Goal: Transaction & Acquisition: Purchase product/service

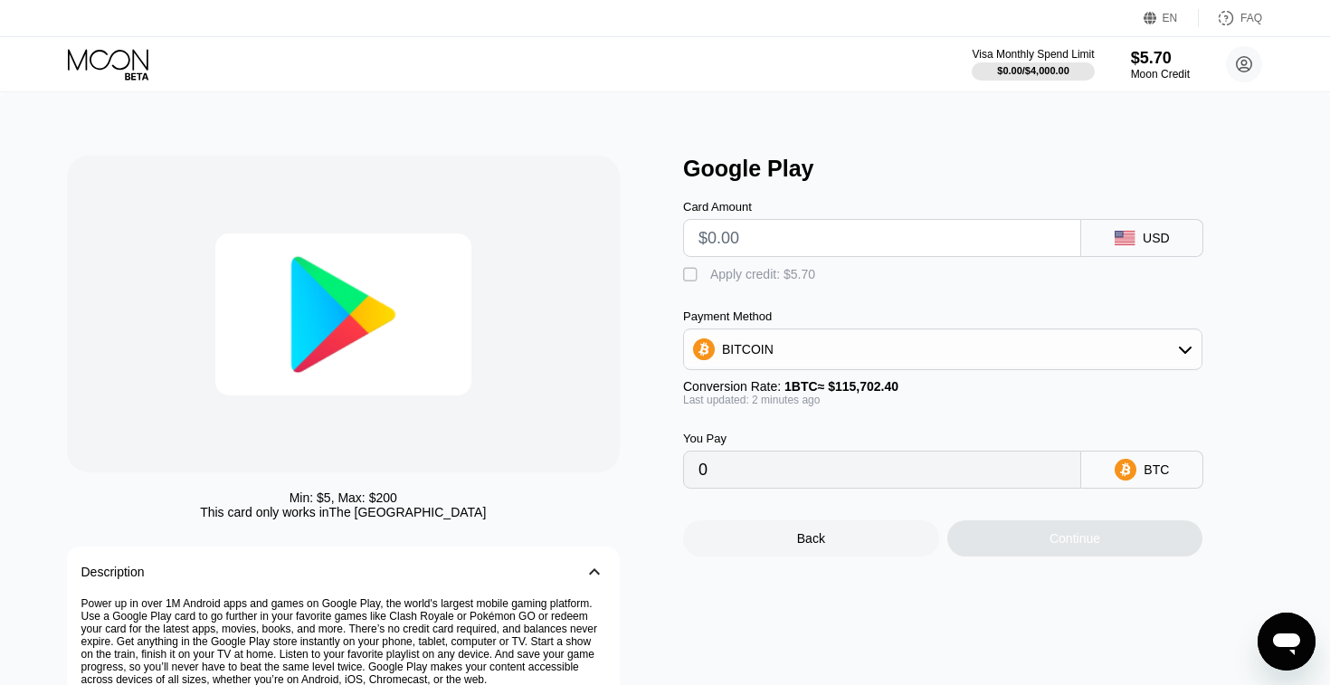
click at [118, 52] on icon at bounding box center [110, 65] width 84 height 32
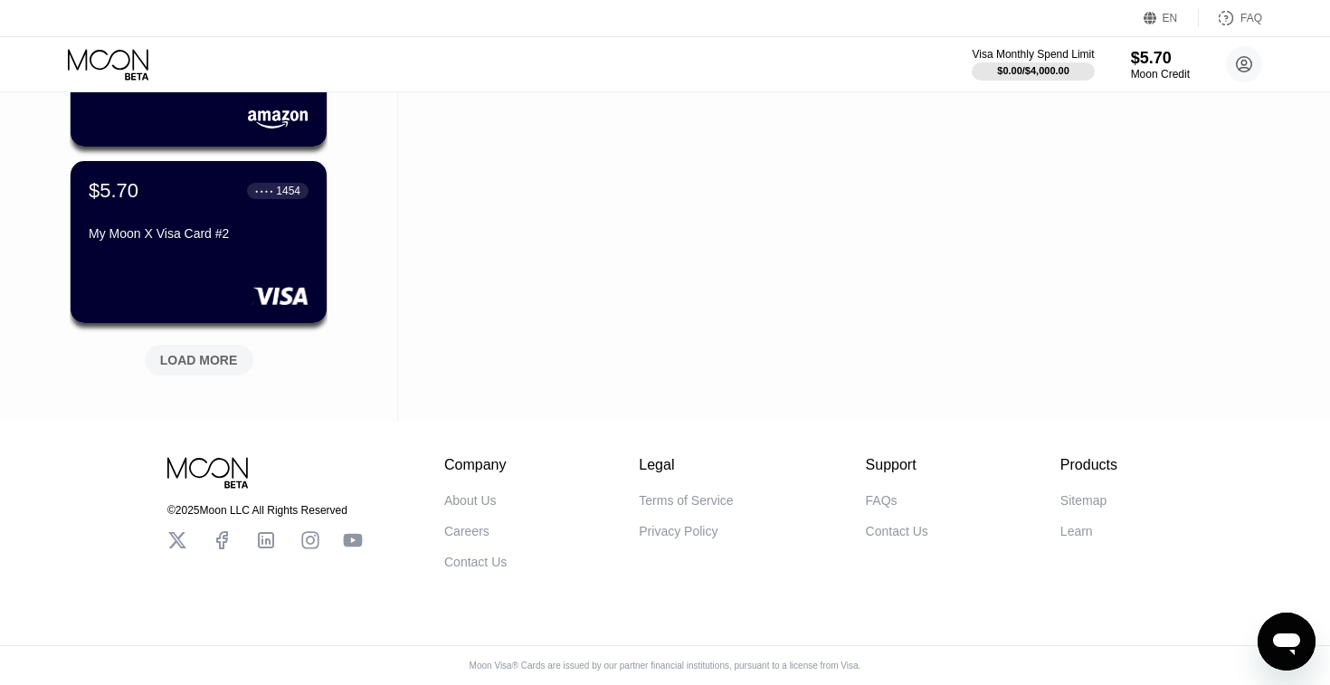
scroll to position [1657, 0]
click at [218, 359] on div "LOAD MORE" at bounding box center [199, 360] width 78 height 16
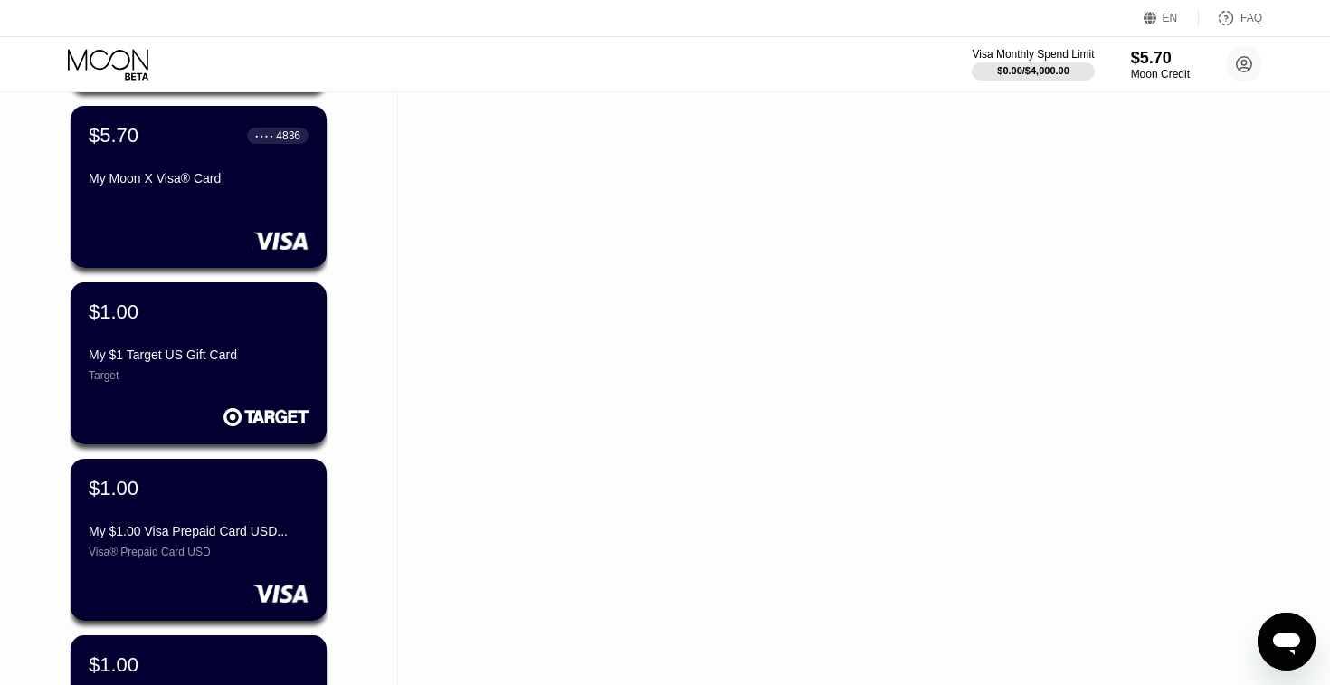
scroll to position [2539, 0]
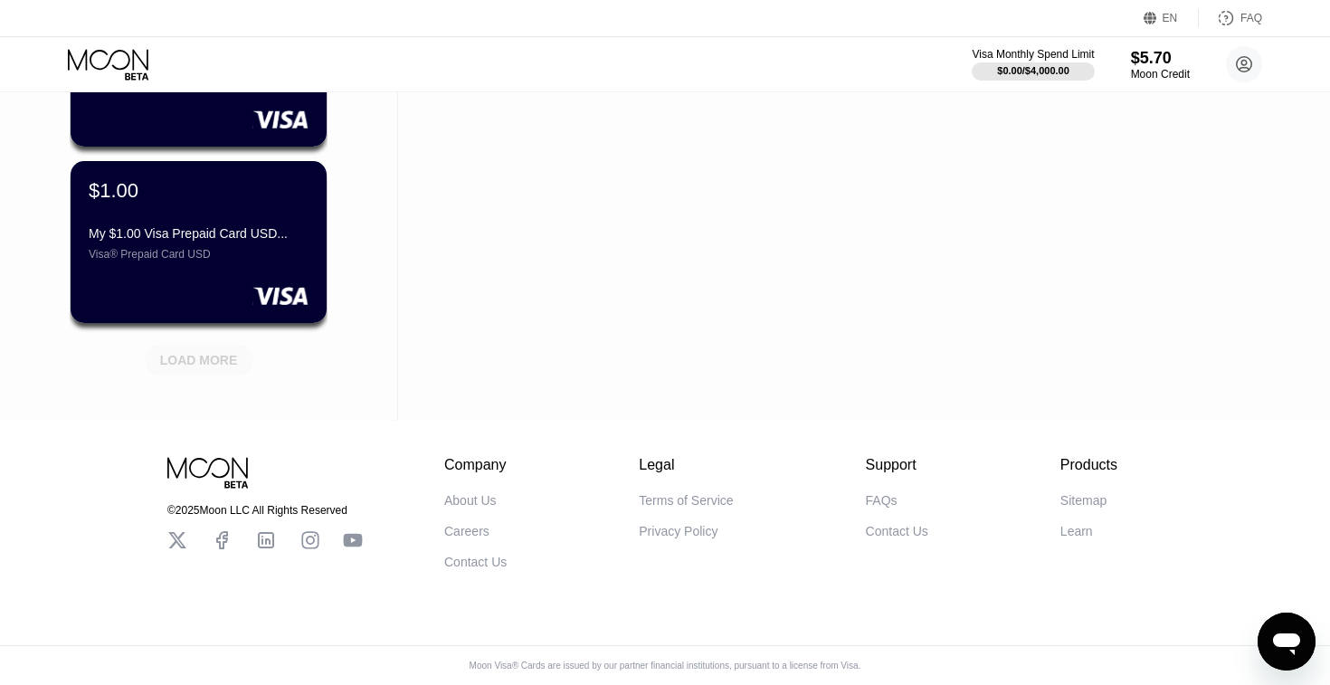
click at [225, 366] on div "LOAD MORE" at bounding box center [199, 360] width 109 height 31
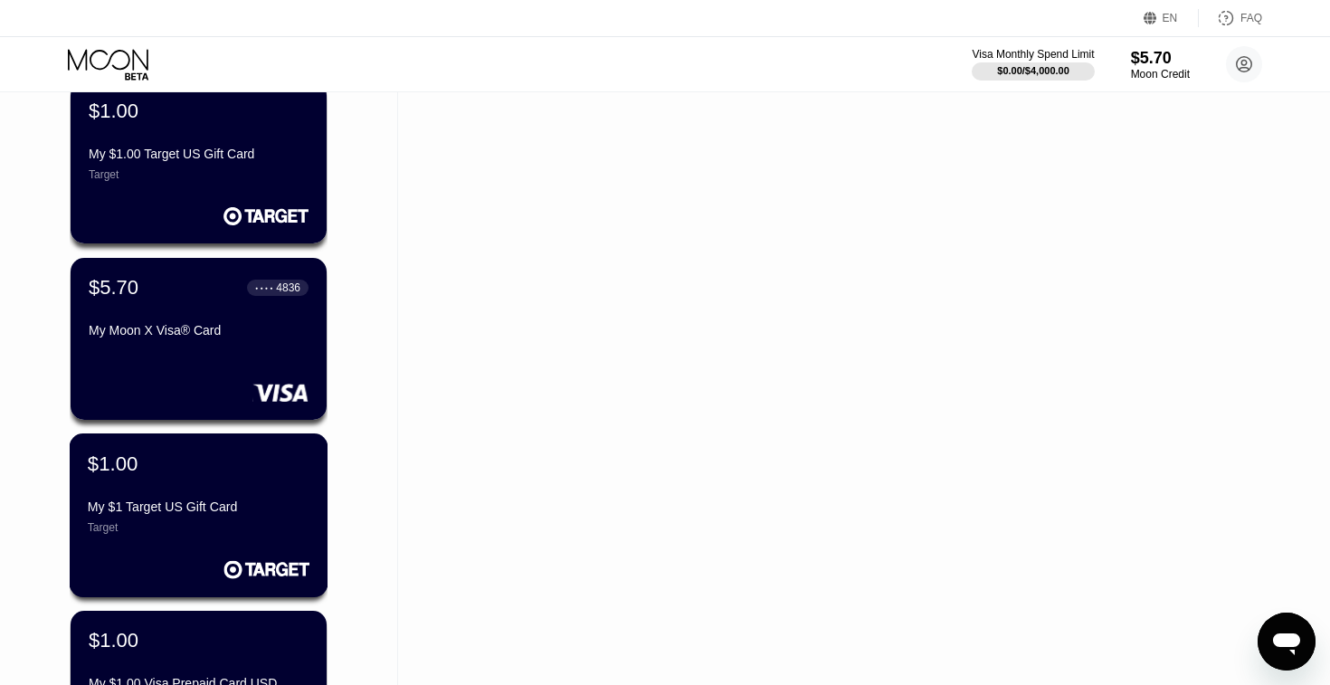
scroll to position [1900, 0]
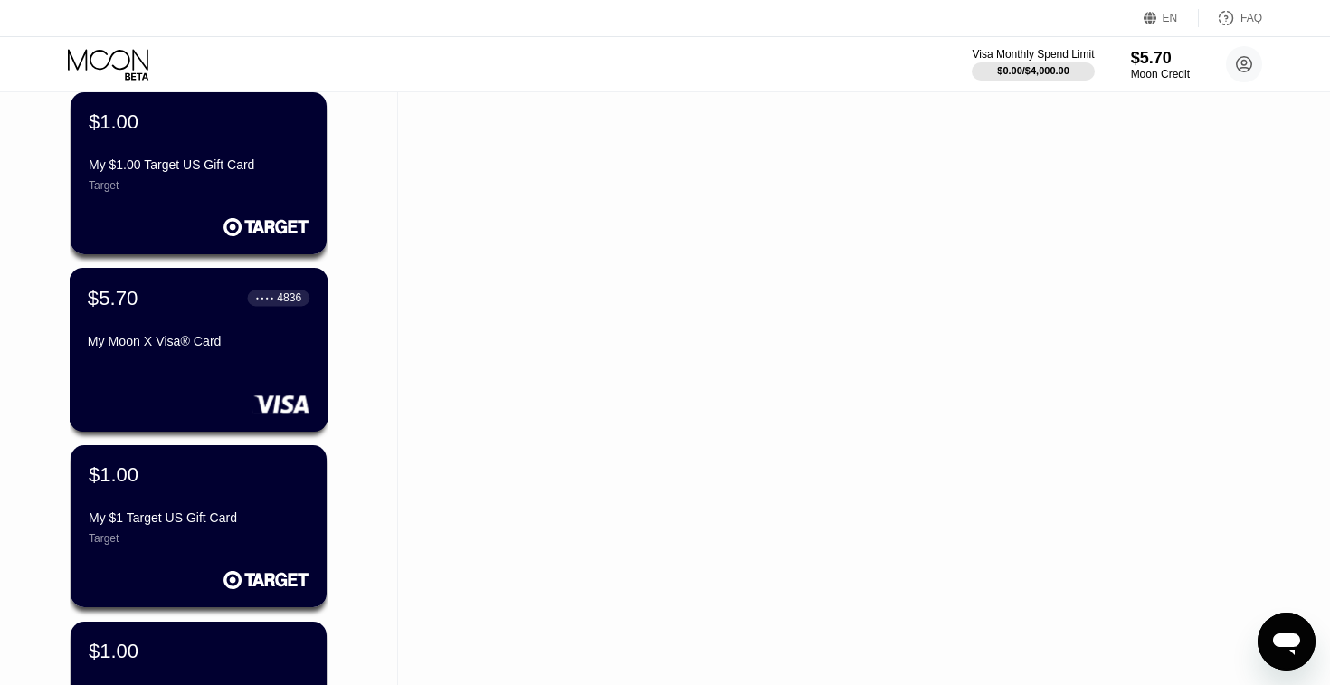
click at [263, 349] on div "My Moon X Visa® Card" at bounding box center [199, 345] width 222 height 22
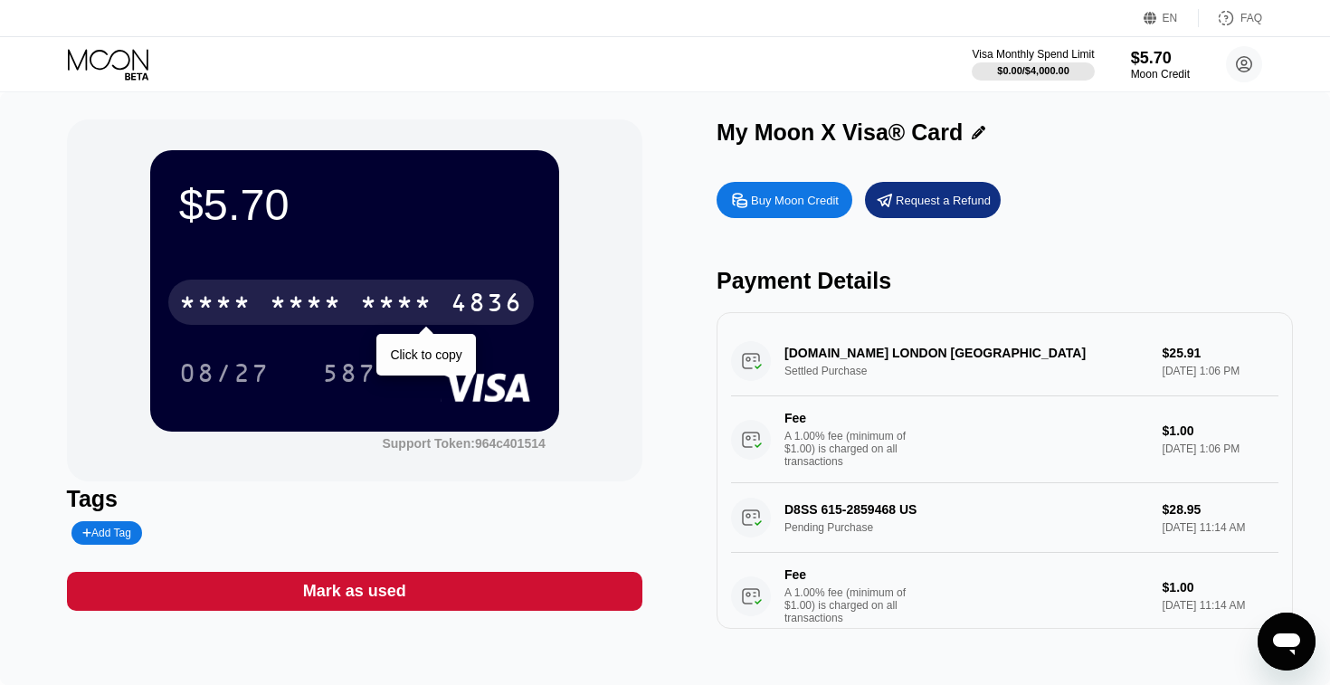
click at [425, 301] on div "* * * *" at bounding box center [396, 304] width 72 height 29
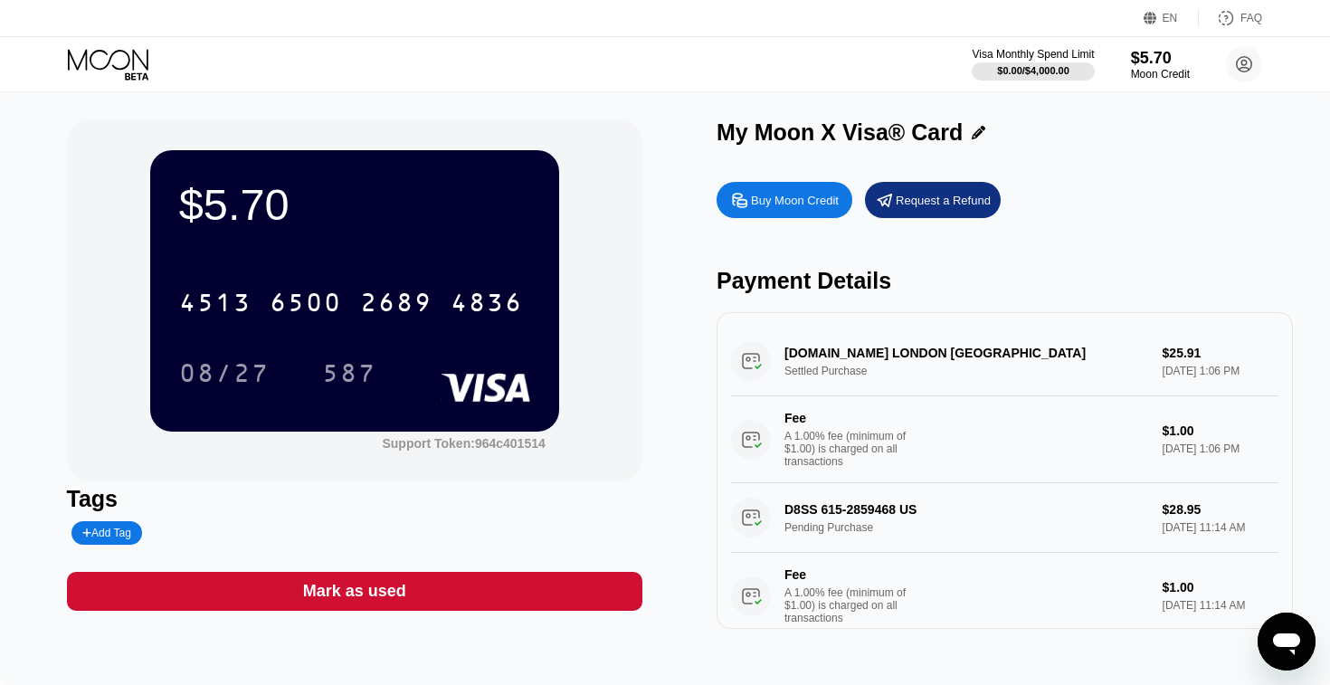
click at [82, 62] on icon at bounding box center [110, 65] width 84 height 32
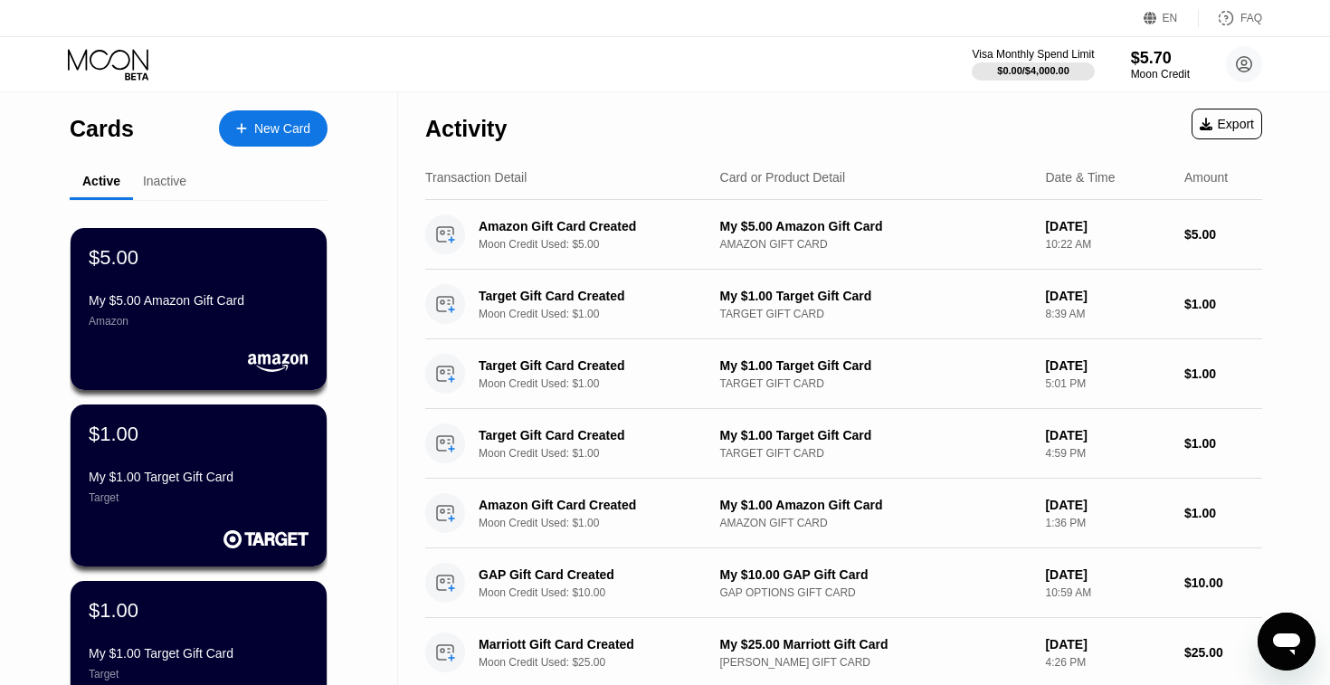
click at [282, 137] on div "New Card" at bounding box center [273, 128] width 109 height 36
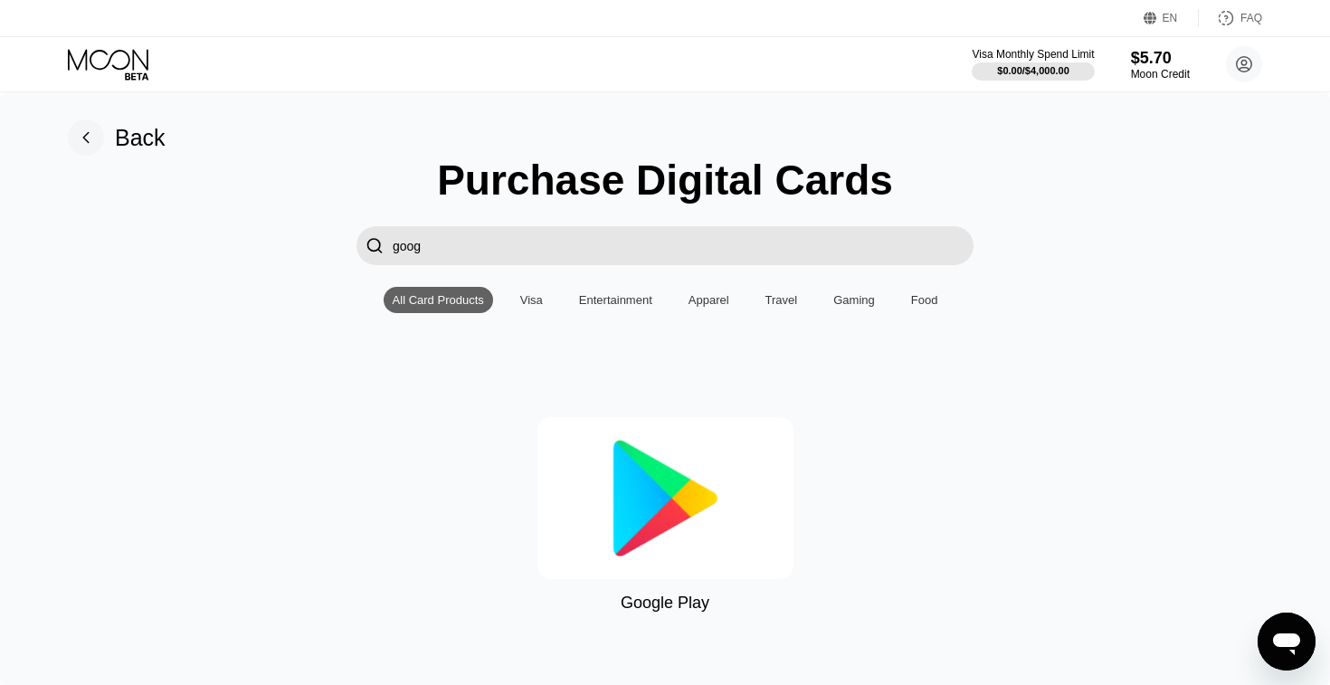
click at [453, 245] on input "goog" at bounding box center [683, 245] width 581 height 39
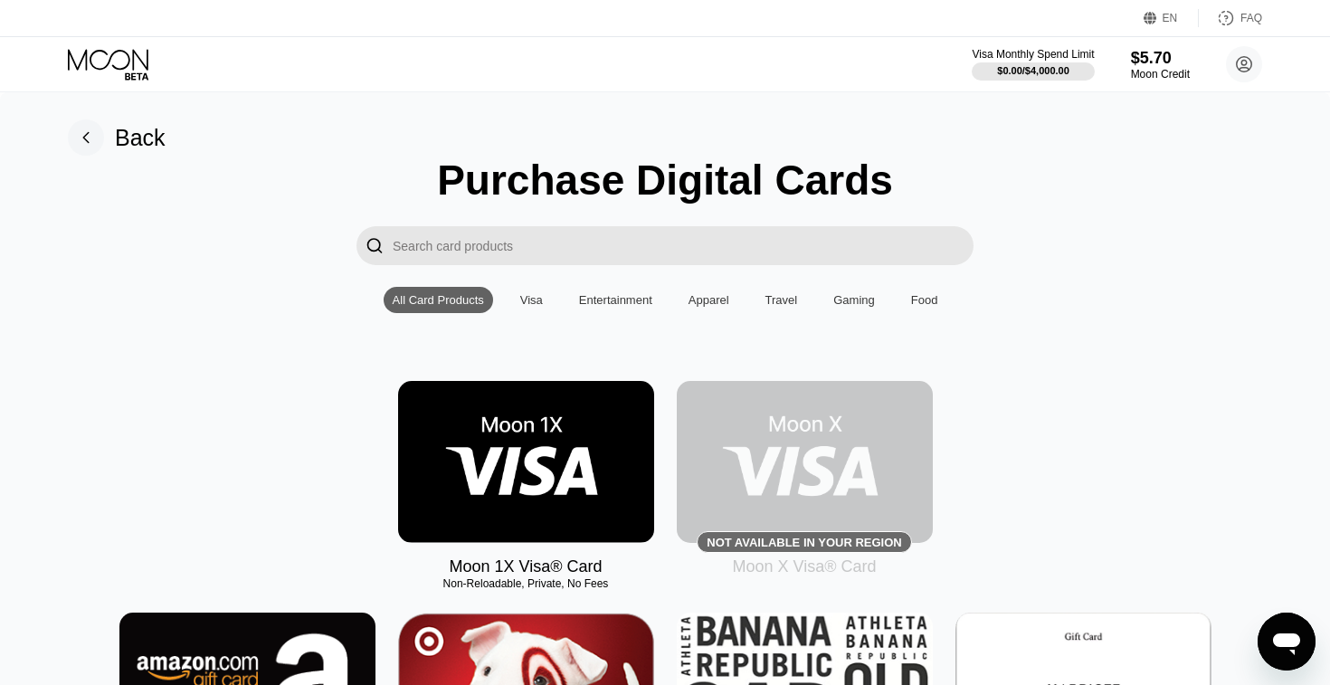
click at [527, 430] on img at bounding box center [526, 462] width 256 height 162
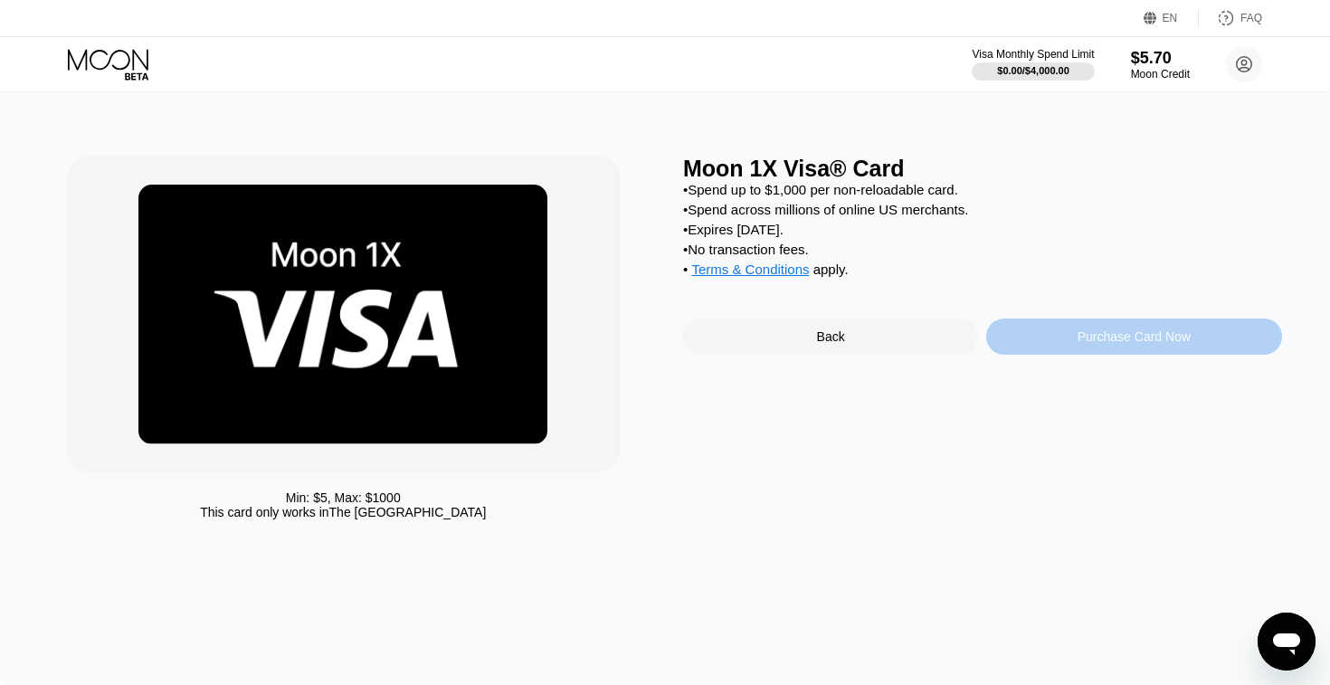
click at [1061, 352] on div "Purchase Card Now" at bounding box center [1133, 336] width 295 height 36
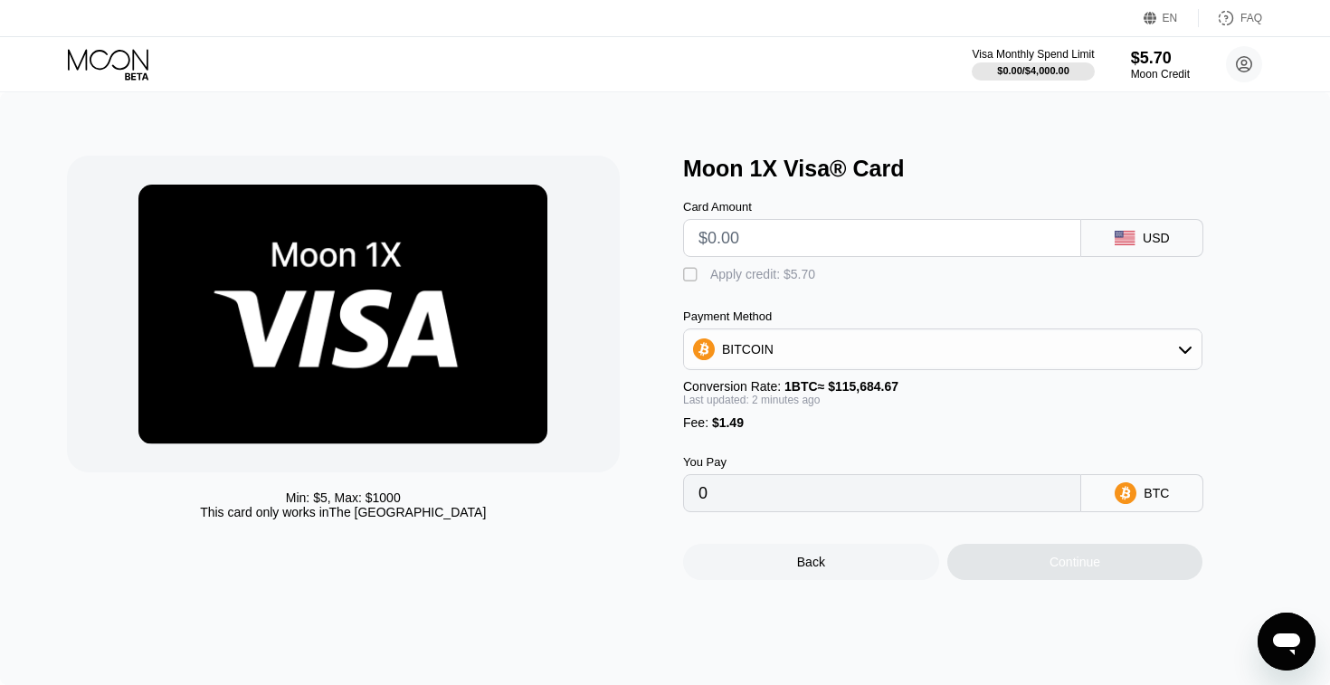
click at [785, 242] on input "text" at bounding box center [881, 238] width 367 height 36
click at [118, 68] on icon at bounding box center [108, 59] width 81 height 21
